Goal: Task Accomplishment & Management: Use online tool/utility

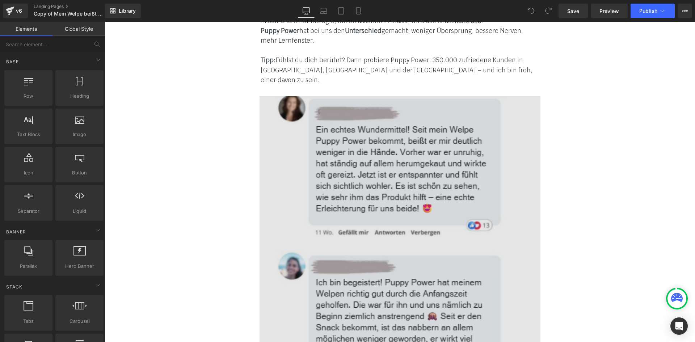
scroll to position [3502, 0]
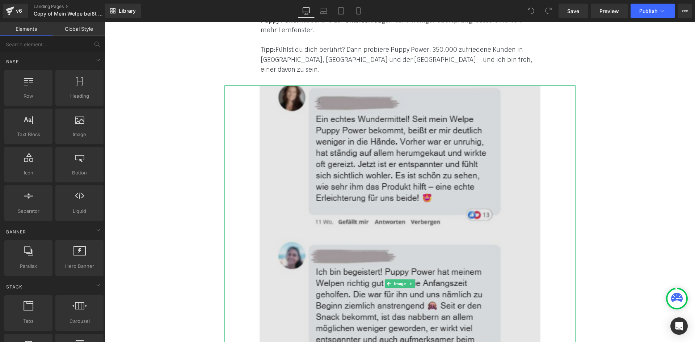
click at [397, 219] on img at bounding box center [400, 283] width 281 height 397
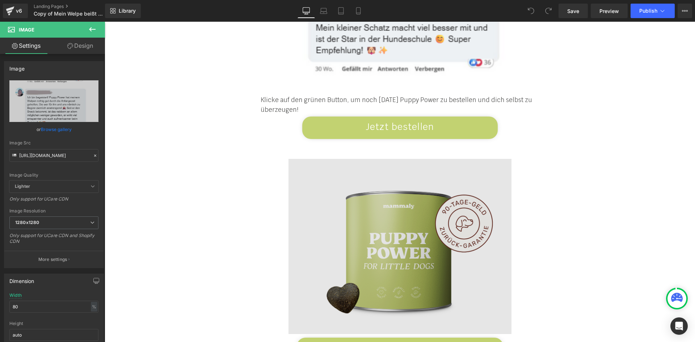
scroll to position [3889, 0]
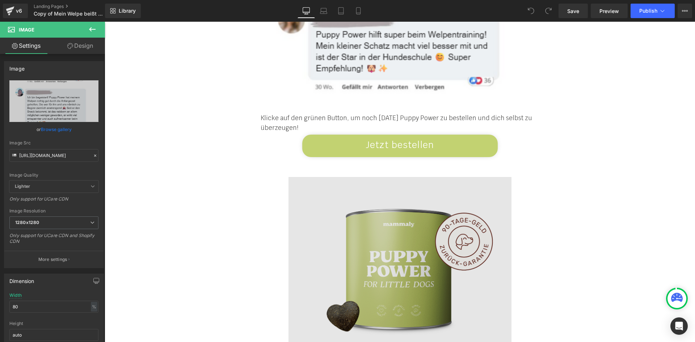
click at [373, 207] on img at bounding box center [400, 265] width 223 height 176
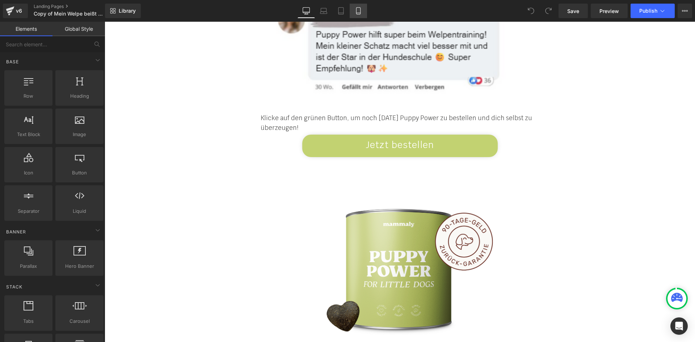
click at [357, 9] on icon at bounding box center [358, 10] width 7 height 7
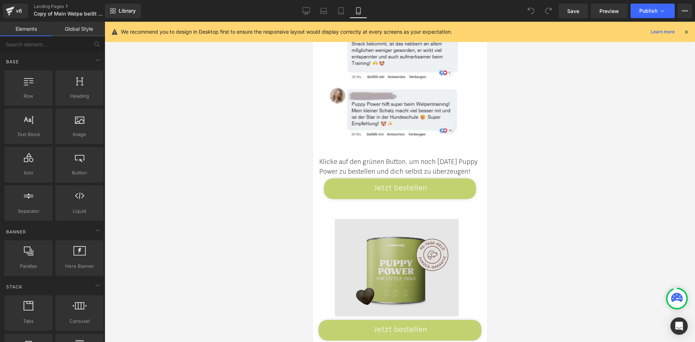
scroll to position [4353, 0]
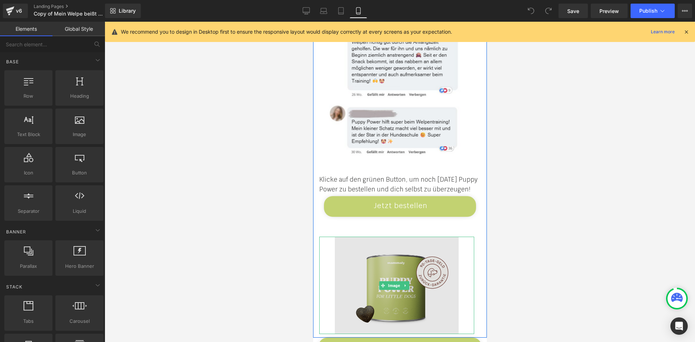
click at [421, 237] on img at bounding box center [397, 285] width 124 height 97
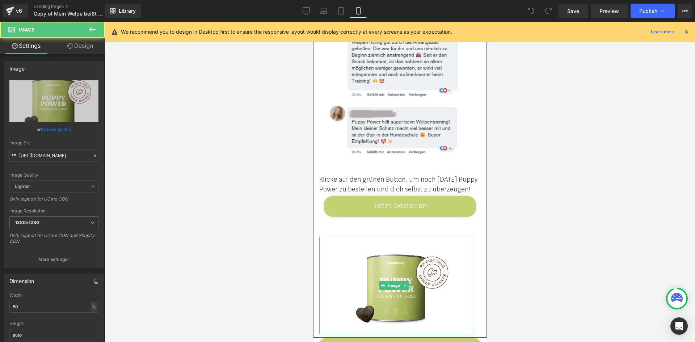
click at [460, 237] on link at bounding box center [396, 285] width 155 height 97
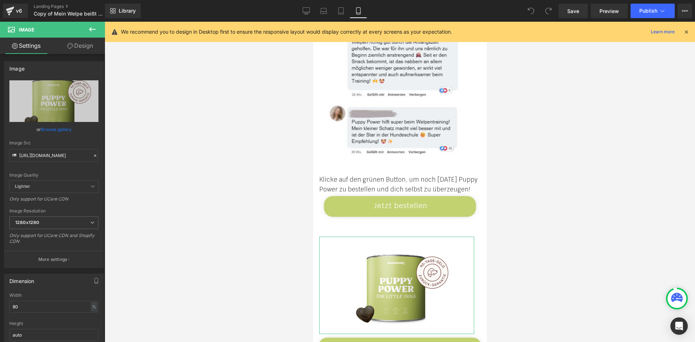
click at [69, 49] on link "Design" at bounding box center [80, 46] width 52 height 16
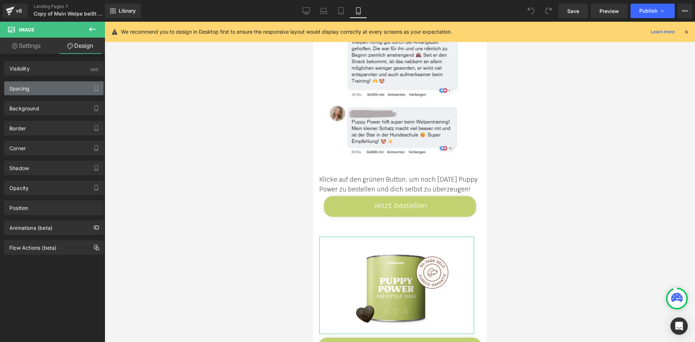
click at [47, 92] on div "Spacing" at bounding box center [53, 88] width 99 height 14
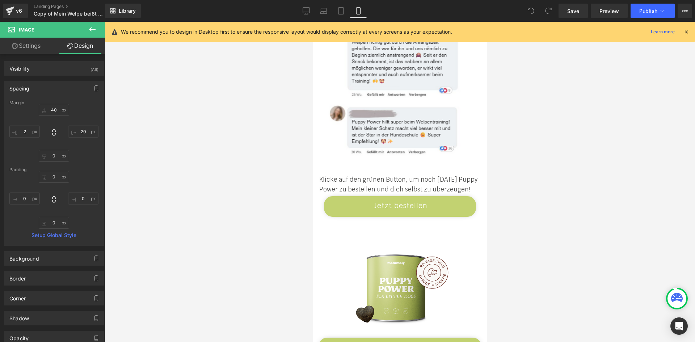
click at [43, 5] on link "Landing Pages" at bounding box center [75, 7] width 83 height 6
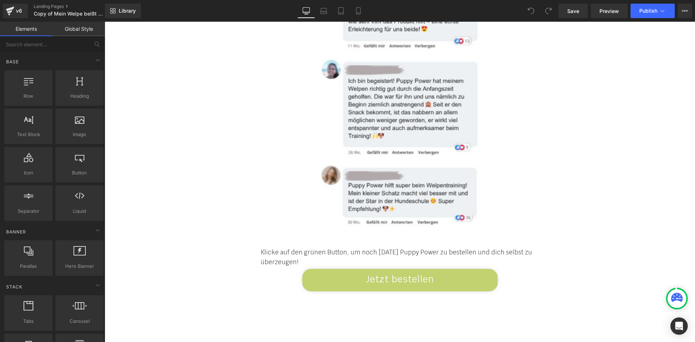
scroll to position [3479, 0]
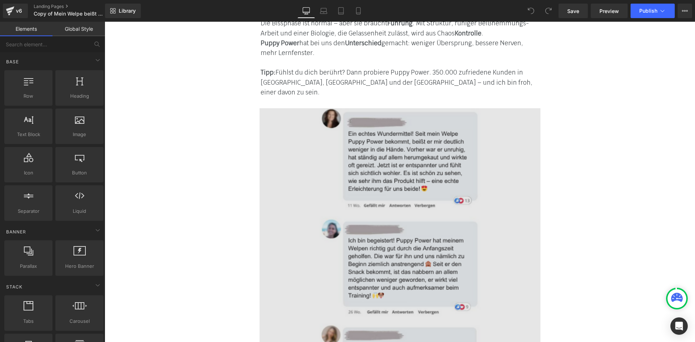
click at [385, 191] on img at bounding box center [400, 248] width 281 height 281
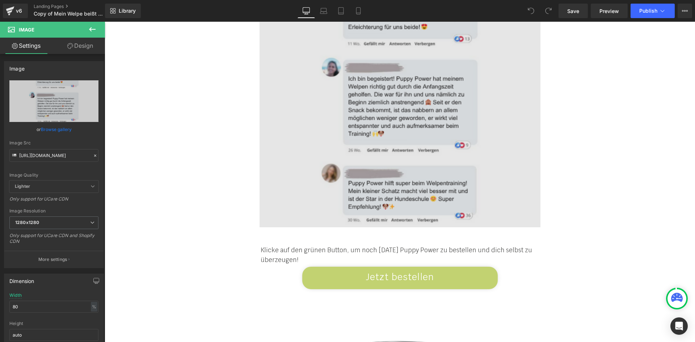
scroll to position [3624, 0]
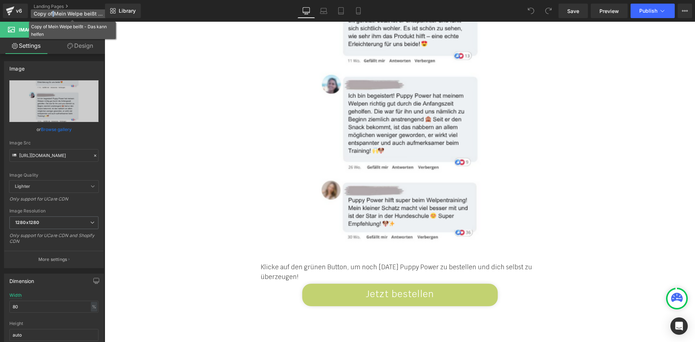
click at [54, 14] on span "Copy of Mein Welpe beißt - Das kann helfen" at bounding box center [69, 14] width 70 height 6
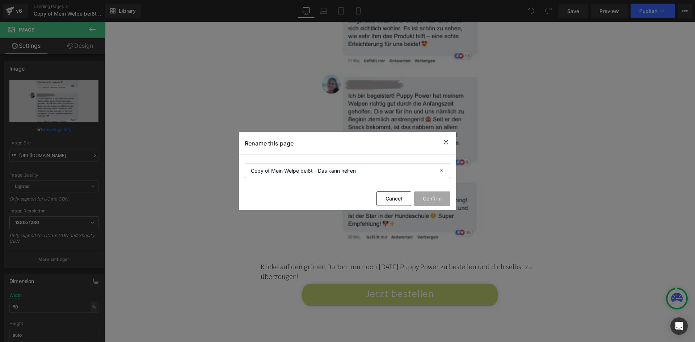
drag, startPoint x: 317, startPoint y: 168, endPoint x: 272, endPoint y: 164, distance: 45.5
click at [272, 164] on input "Copy of Mein Welpe beißt - Das kann helfen" at bounding box center [348, 171] width 206 height 14
click at [444, 142] on icon at bounding box center [446, 142] width 9 height 9
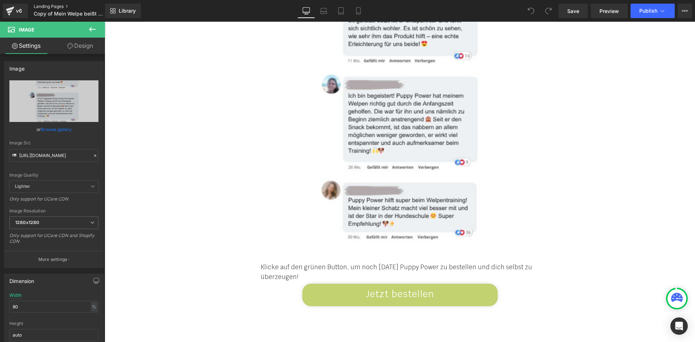
click at [59, 6] on link "Landing Pages" at bounding box center [75, 7] width 83 height 6
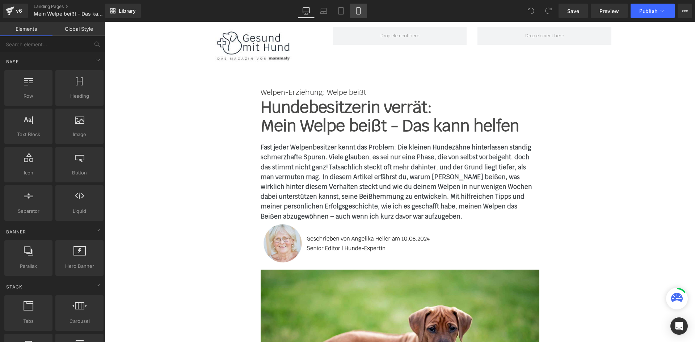
click at [360, 13] on icon at bounding box center [358, 13] width 4 height 0
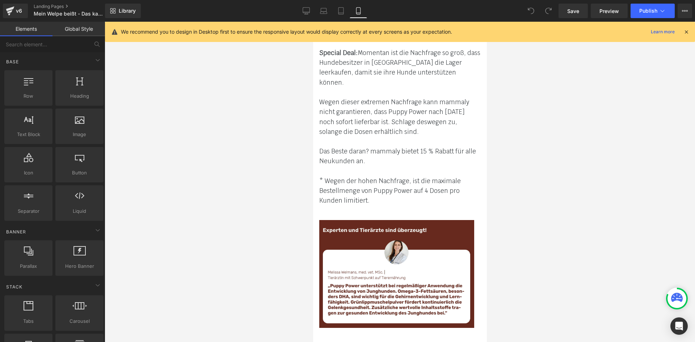
scroll to position [5396, 0]
